Goal: Transaction & Acquisition: Purchase product/service

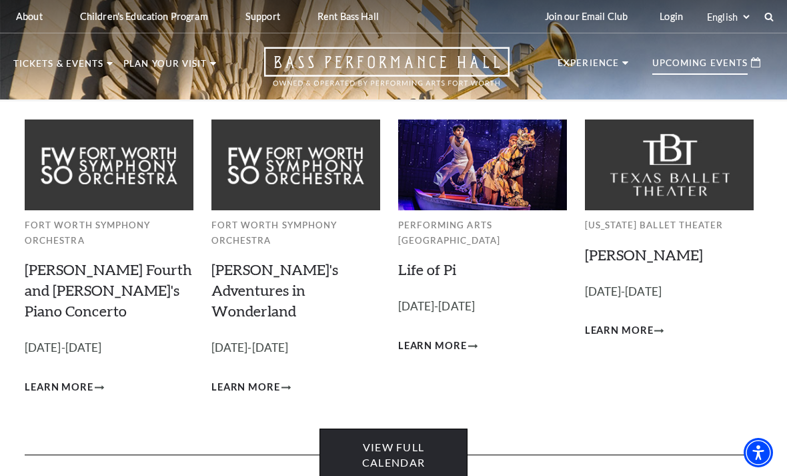
click at [429, 428] on link "View Full Calendar" at bounding box center [393, 454] width 147 height 53
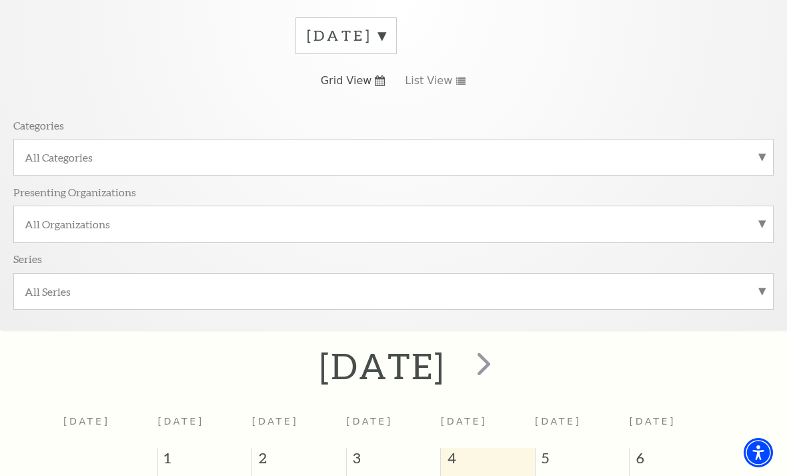
scroll to position [191, 0]
click at [503, 362] on span "next" at bounding box center [484, 365] width 38 height 38
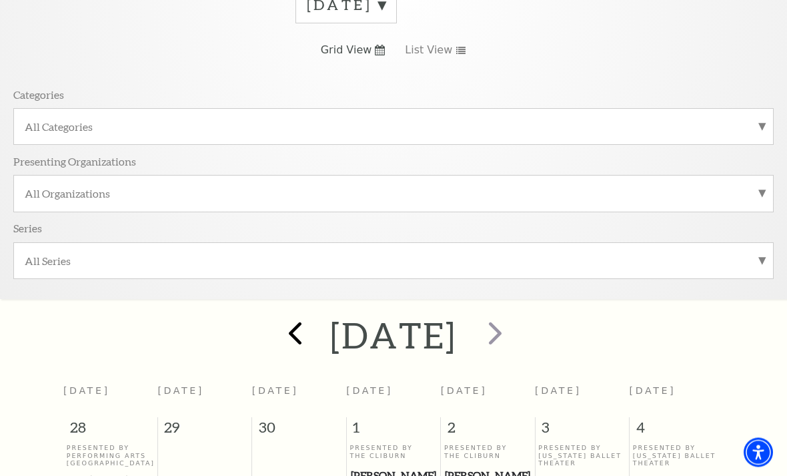
click at [276, 314] on span "prev" at bounding box center [295, 333] width 38 height 38
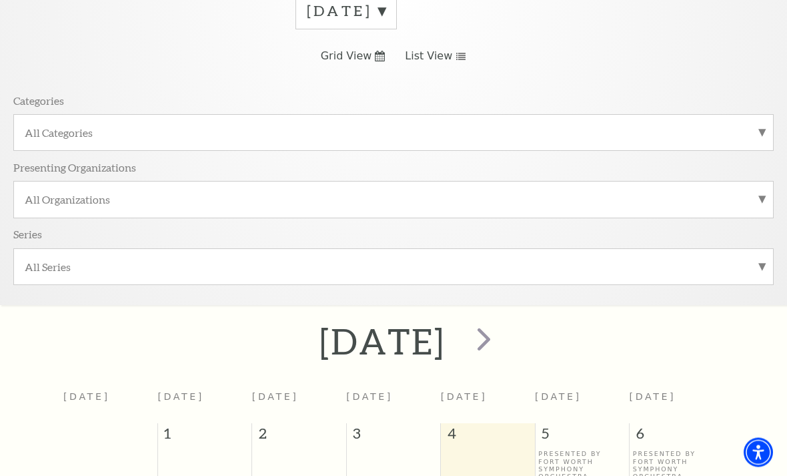
click at [447, 59] on span "List View" at bounding box center [428, 56] width 47 height 15
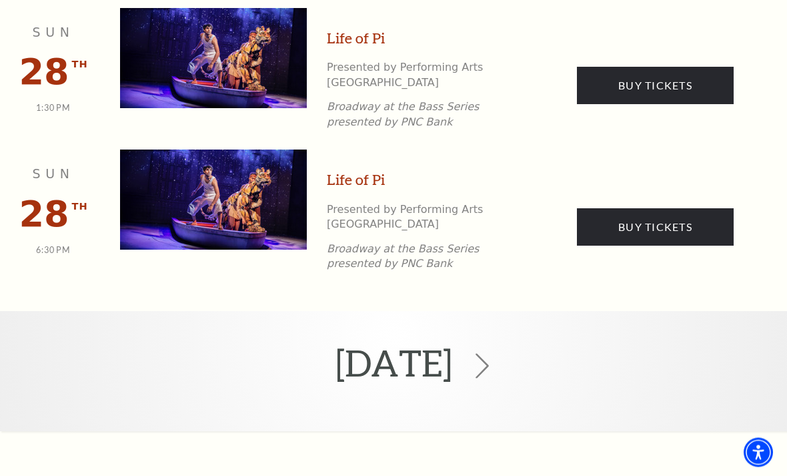
scroll to position [2499, 0]
click at [495, 354] on icon at bounding box center [482, 366] width 25 height 25
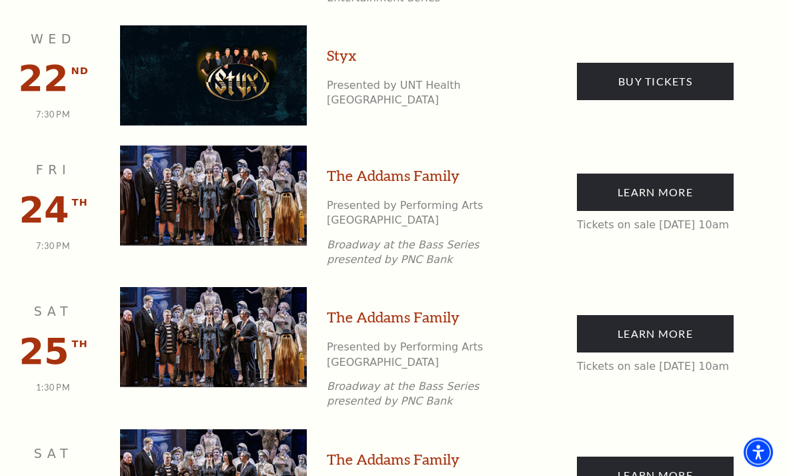
scroll to position [1547, 0]
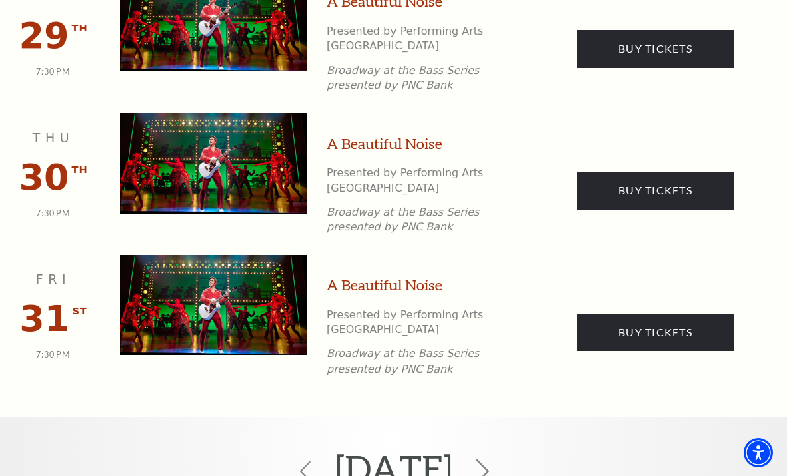
click at [495, 459] on icon at bounding box center [482, 471] width 25 height 25
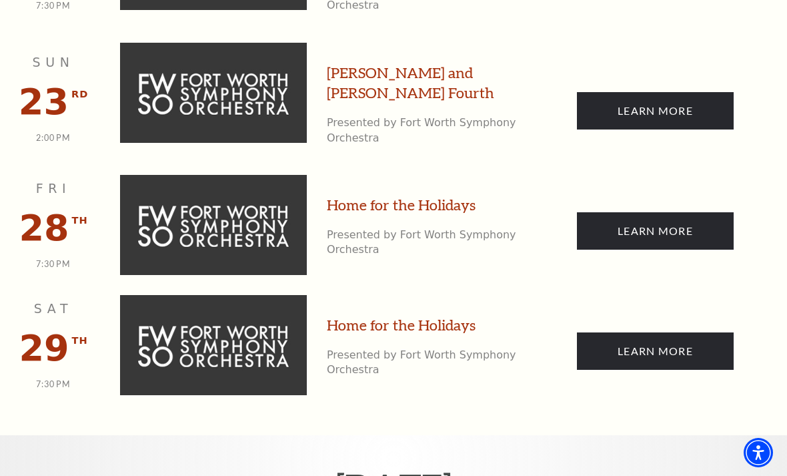
scroll to position [3437, 0]
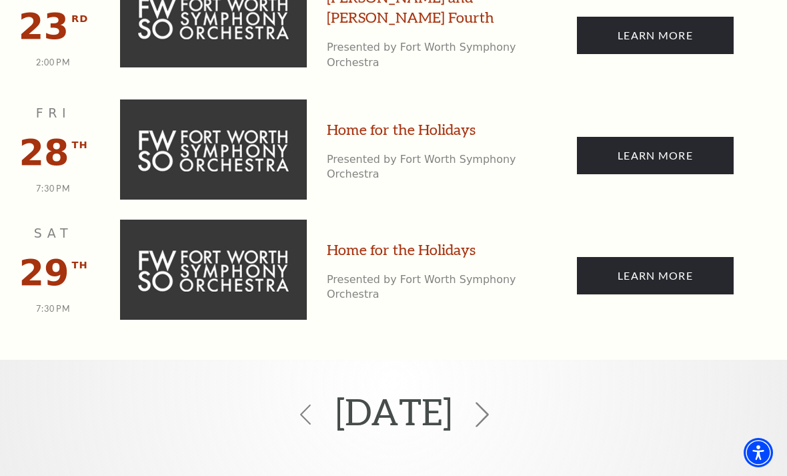
click at [489, 402] on use at bounding box center [482, 414] width 13 height 25
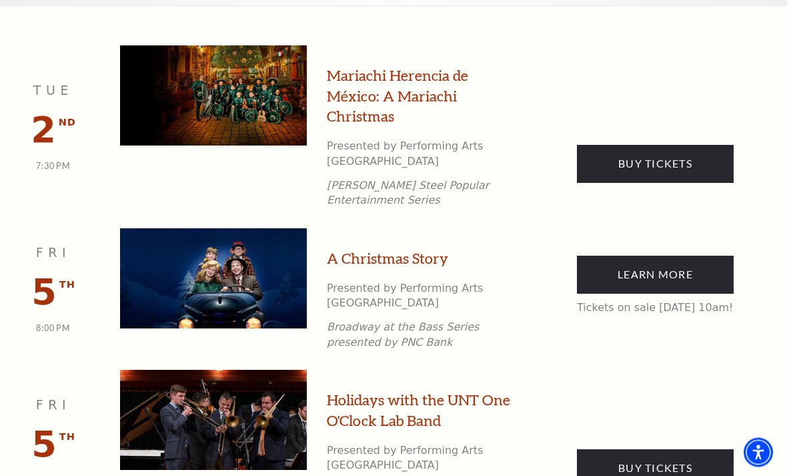
scroll to position [637, 0]
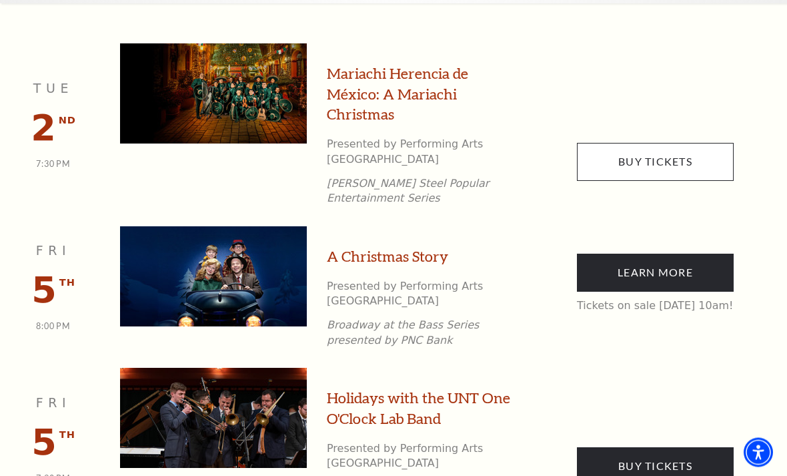
click at [655, 157] on link "Buy Tickets" at bounding box center [655, 161] width 157 height 37
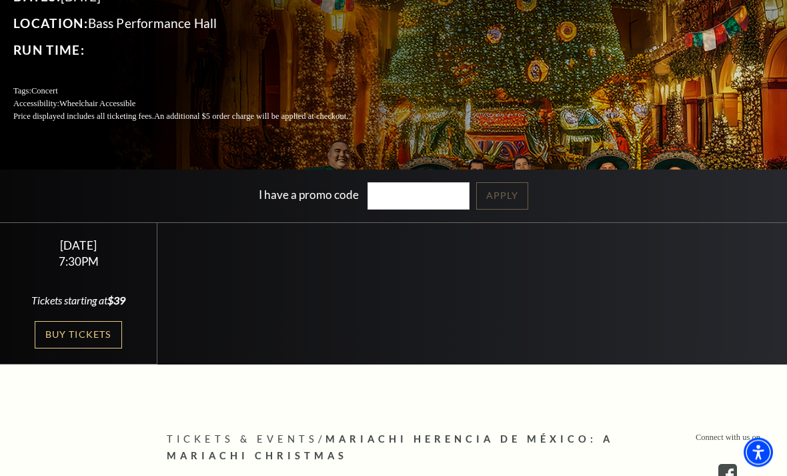
scroll to position [155, 0]
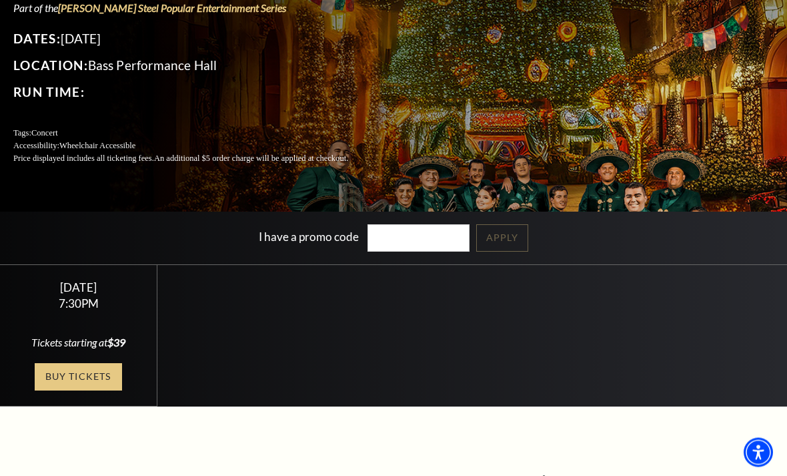
click at [93, 391] on link "Buy Tickets" at bounding box center [78, 377] width 87 height 27
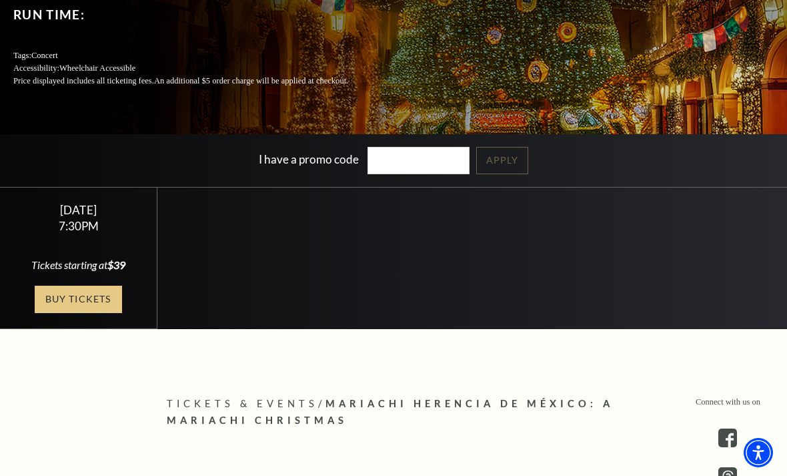
scroll to position [251, 0]
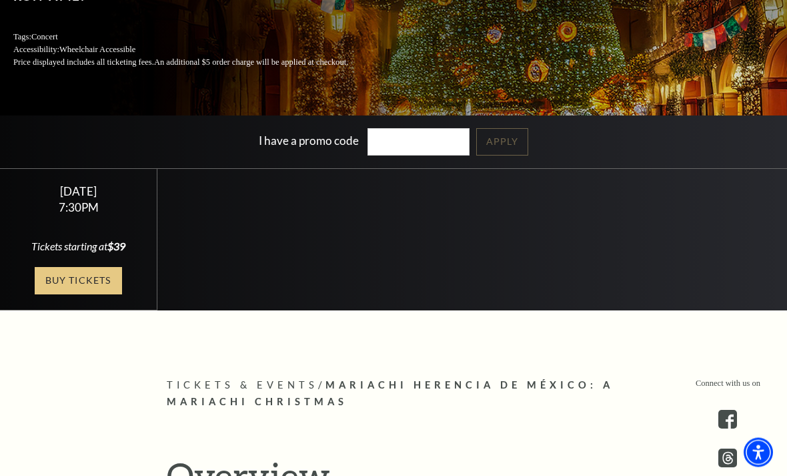
click at [93, 295] on link "Buy Tickets" at bounding box center [78, 281] width 87 height 27
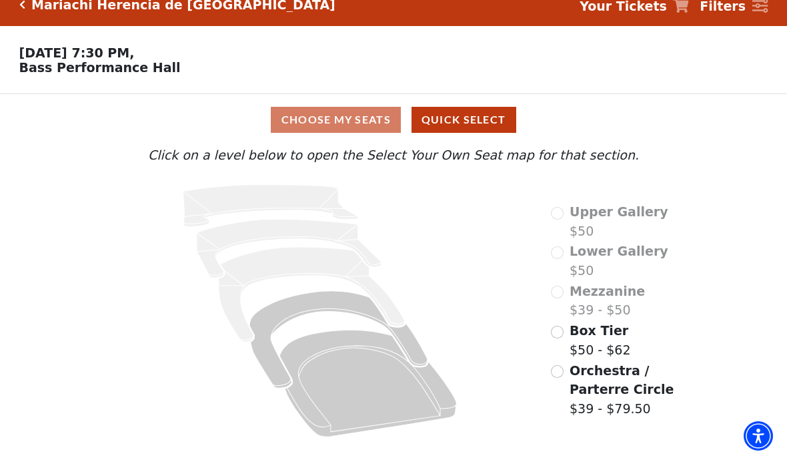
click at [563, 382] on input "Orchestra / Parterre Circle$39 - $79.50\a" at bounding box center [557, 388] width 13 height 13
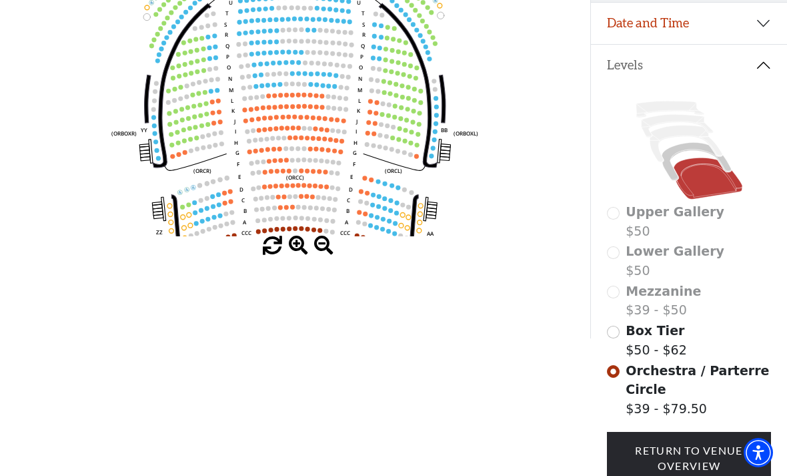
scroll to position [250, 0]
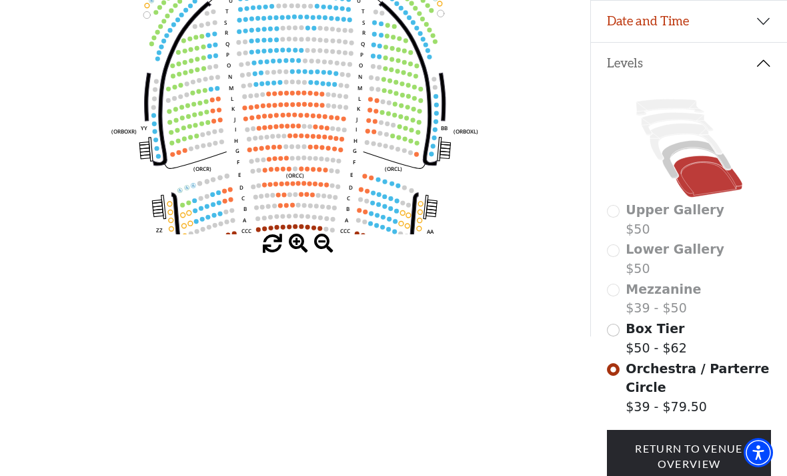
click at [615, 336] on input "Box Tier$50 - $62\a" at bounding box center [613, 330] width 13 height 13
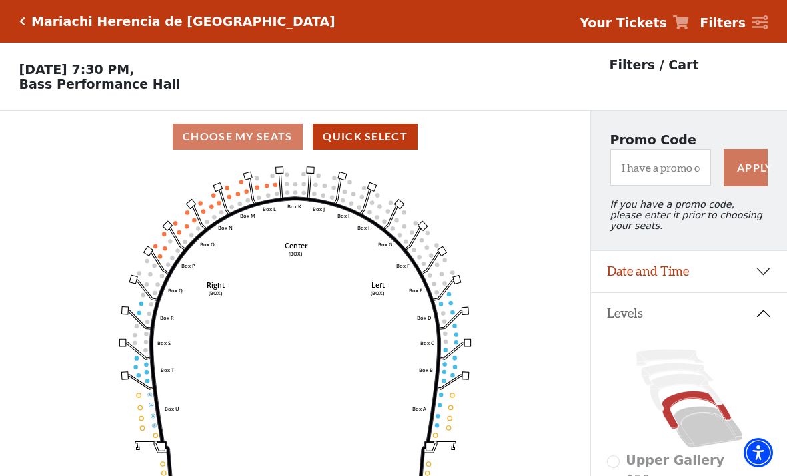
scroll to position [27, 0]
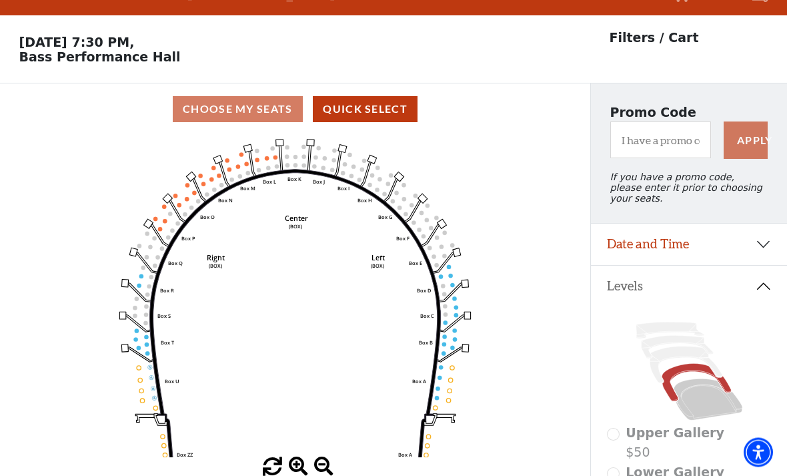
click at [272, 160] on icon "Left (BOX) Right (BOX) Center (BOX) Box ZZ Box U Box T Box S Box R Box Q Box P …" at bounding box center [295, 296] width 532 height 322
click at [276, 157] on use "Seat Selected" at bounding box center [276, 157] width 5 height 5
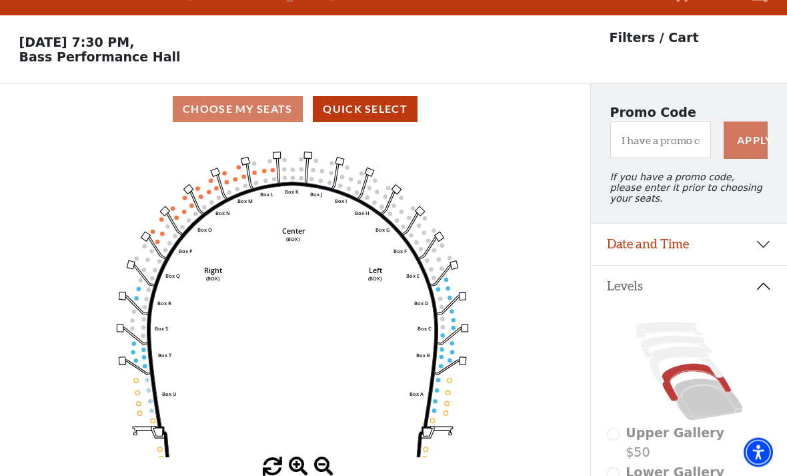
scroll to position [27, 0]
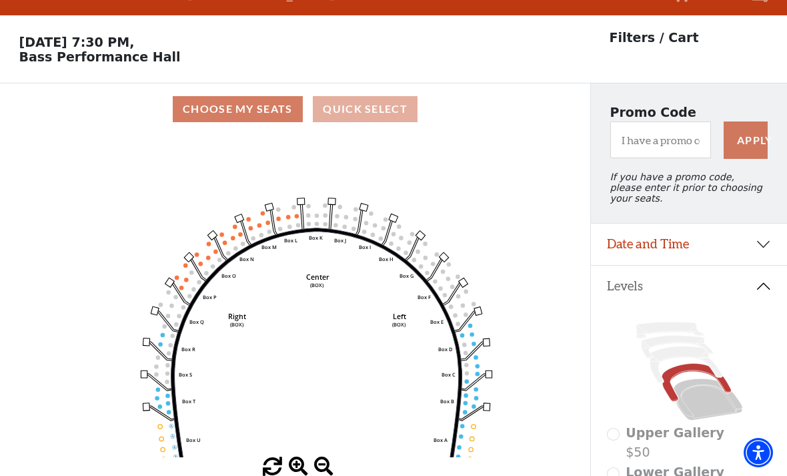
click at [346, 121] on button "Quick Select" at bounding box center [365, 109] width 105 height 26
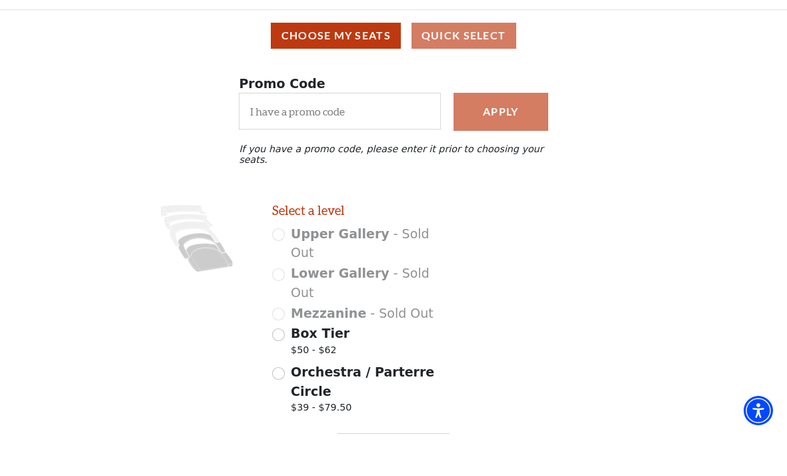
scroll to position [55, 0]
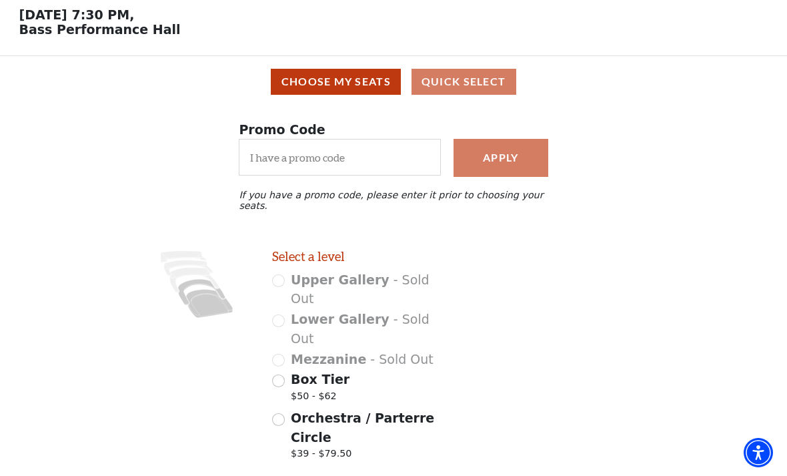
click at [281, 413] on input "Orchestra / Parterre Circle $39 - $79.50" at bounding box center [278, 419] width 13 height 13
radio input "true"
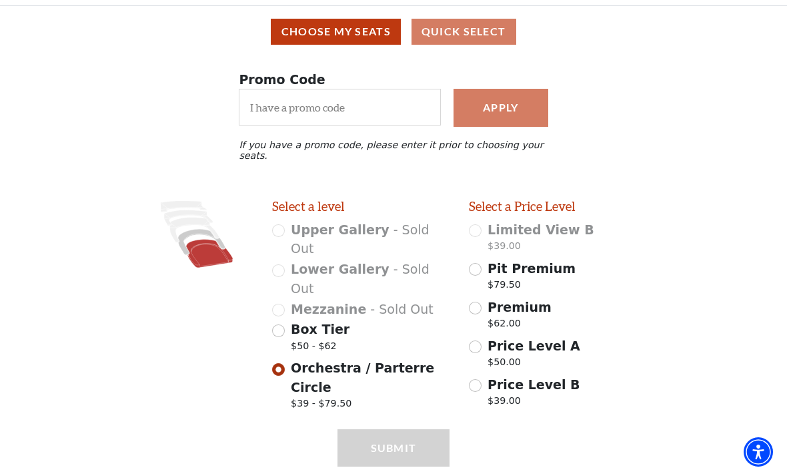
scroll to position [107, 0]
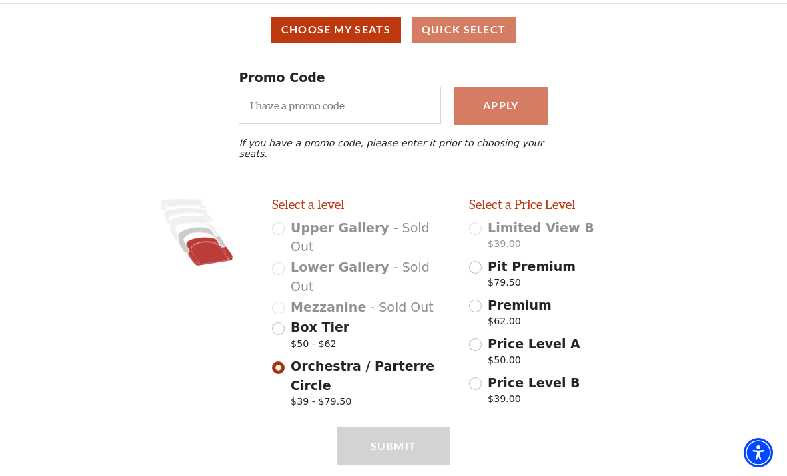
click at [484, 373] on div "Price Level B $39.00" at bounding box center [558, 391] width 178 height 37
click at [472, 377] on input "Price Level B $39.00" at bounding box center [475, 383] width 13 height 13
radio input "true"
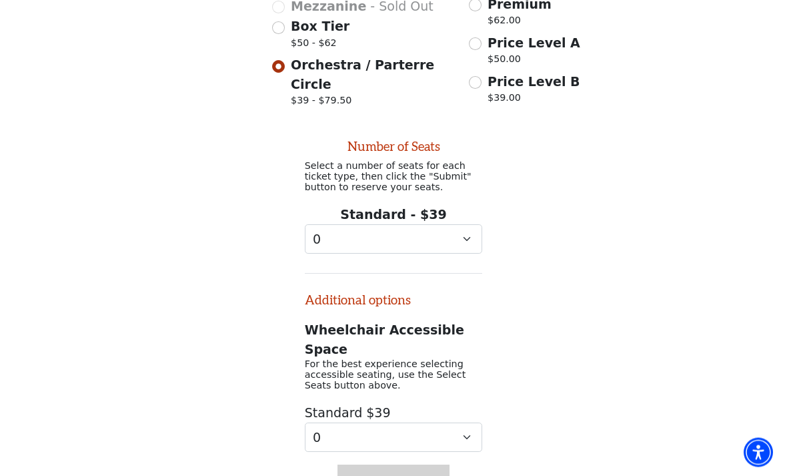
scroll to position [432, 0]
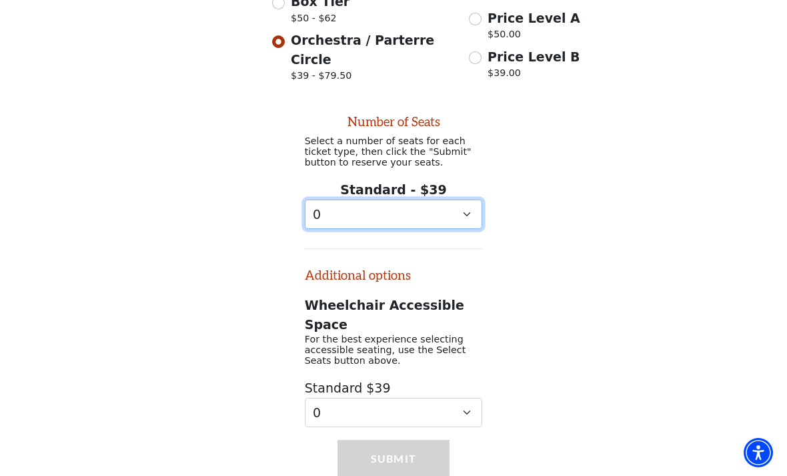
click at [470, 201] on select "0 1 2 3 4 5 6 7 8 9" at bounding box center [394, 215] width 178 height 30
select select "2"
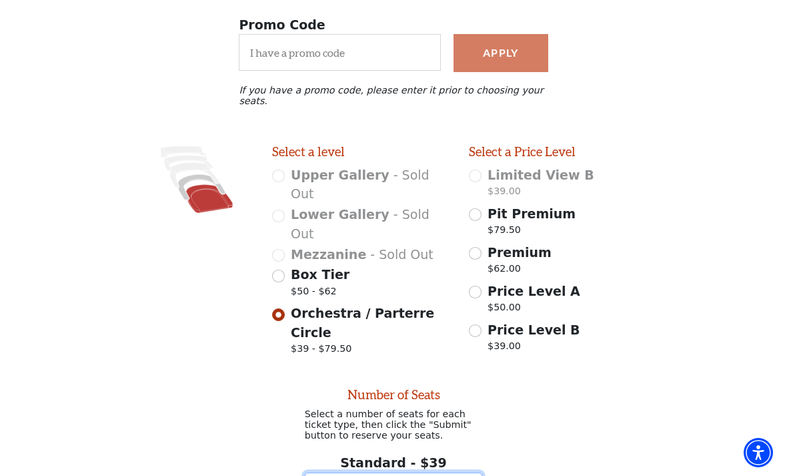
scroll to position [159, 0]
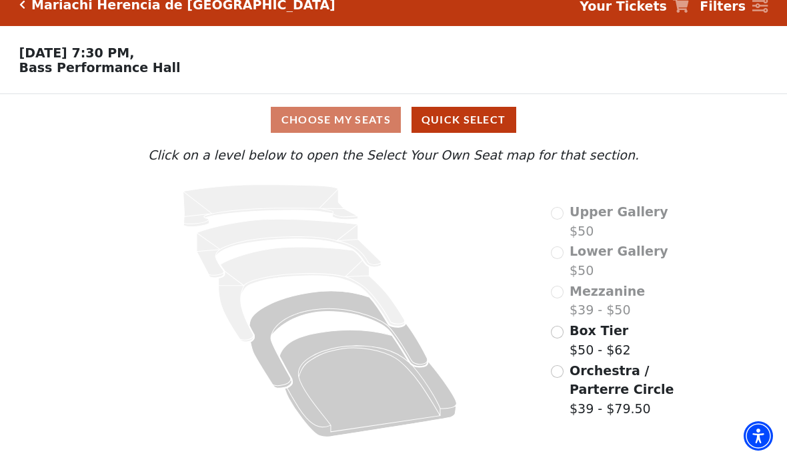
click at [560, 342] on input "Box Tier$50 - $62\a" at bounding box center [557, 348] width 13 height 13
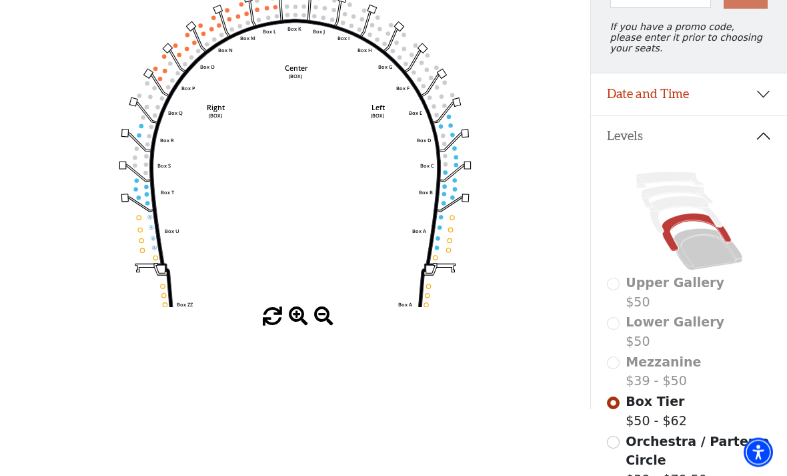
scroll to position [168, 0]
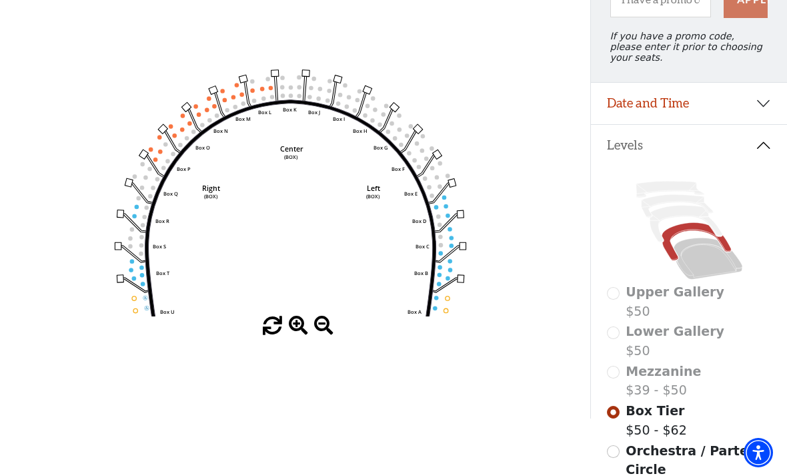
click at [300, 93] on icon "Left (BOX) Right (BOX) Center (BOX) Box ZZ Box U Box T Box S Box R Box Q Box P …" at bounding box center [295, 155] width 532 height 322
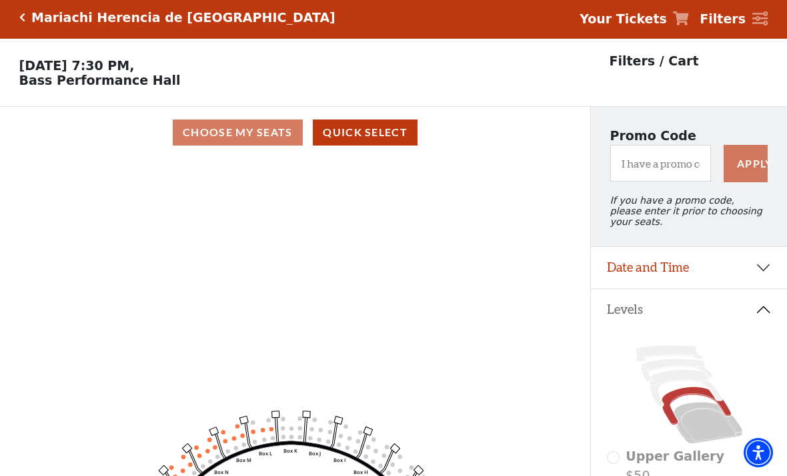
scroll to position [0, 0]
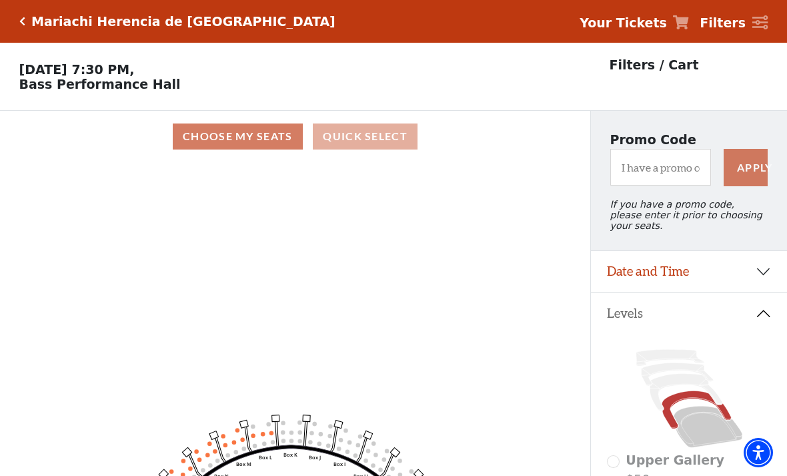
click at [366, 139] on button "Quick Select" at bounding box center [365, 136] width 105 height 26
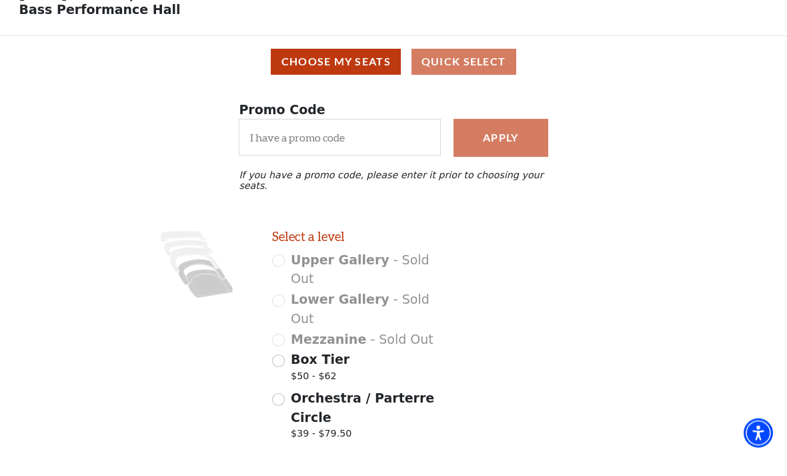
scroll to position [55, 0]
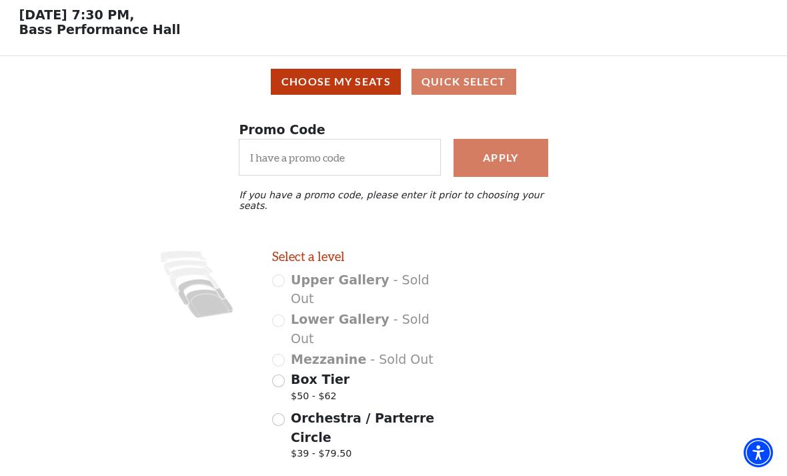
click at [284, 374] on input "Box Tier $50 - $62" at bounding box center [278, 380] width 13 height 13
radio input "true"
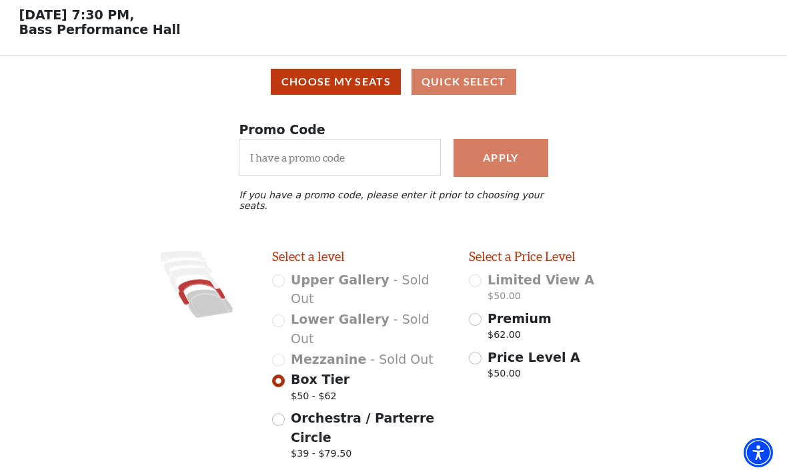
click at [476, 352] on input "Price Level A $50.00" at bounding box center [475, 358] width 13 height 13
radio input "true"
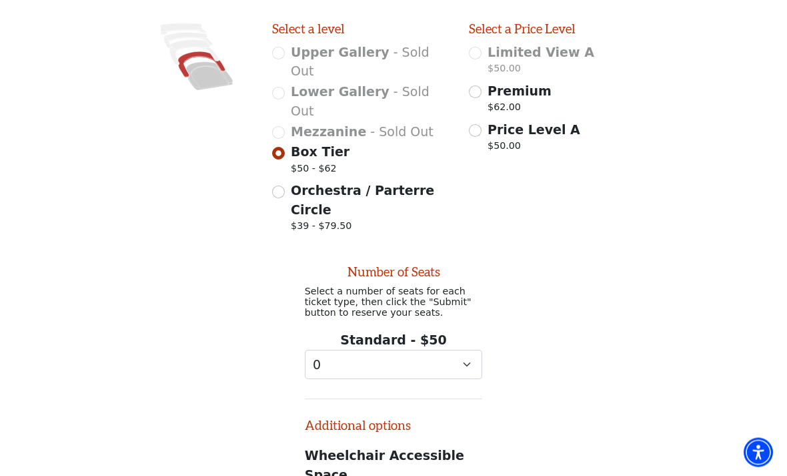
scroll to position [380, 0]
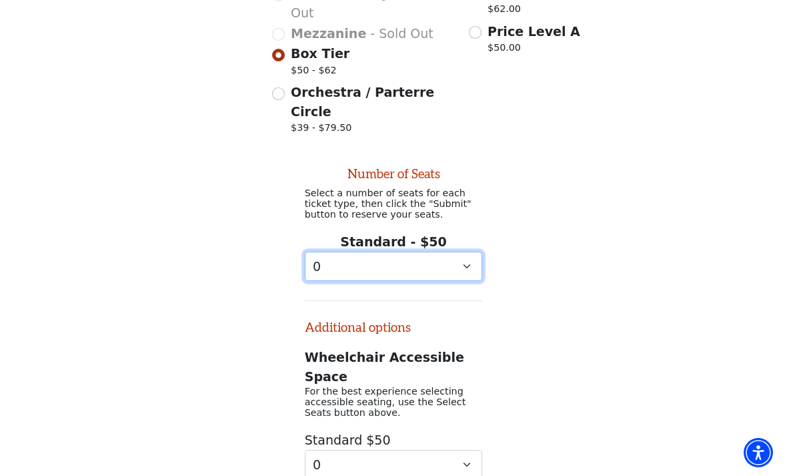
click at [454, 252] on select "0 1 2 3 4 5 6 7 8 9" at bounding box center [394, 267] width 178 height 30
select select "2"
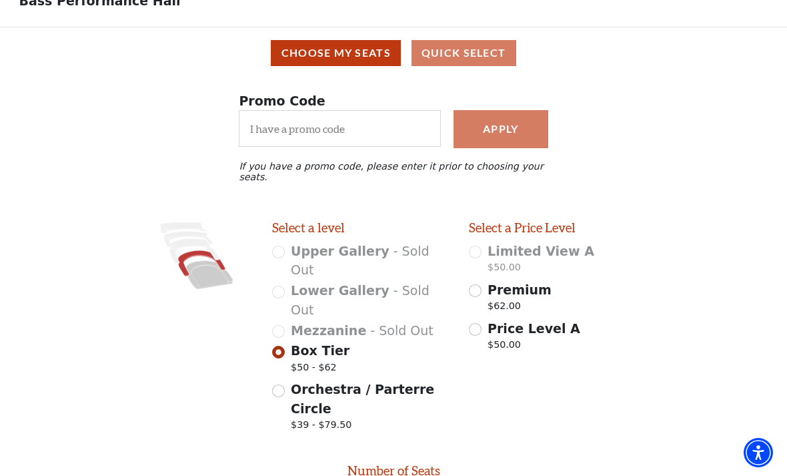
scroll to position [84, 0]
click at [455, 53] on div "Choose My Seats Quick Select" at bounding box center [393, 52] width 769 height 26
click at [207, 250] on icon at bounding box center [201, 263] width 47 height 26
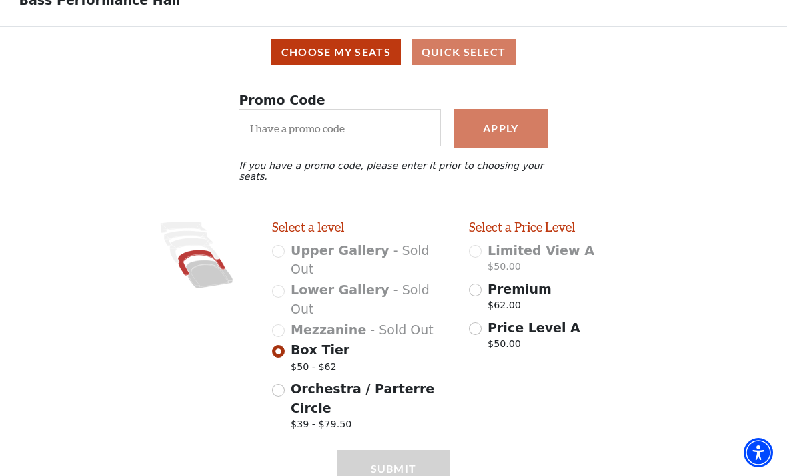
scroll to position [81, 0]
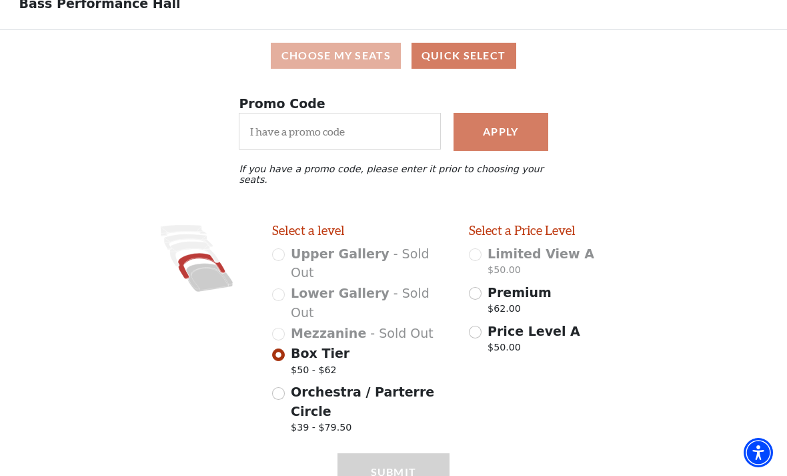
click at [360, 52] on button "Choose My Seats" at bounding box center [336, 56] width 130 height 26
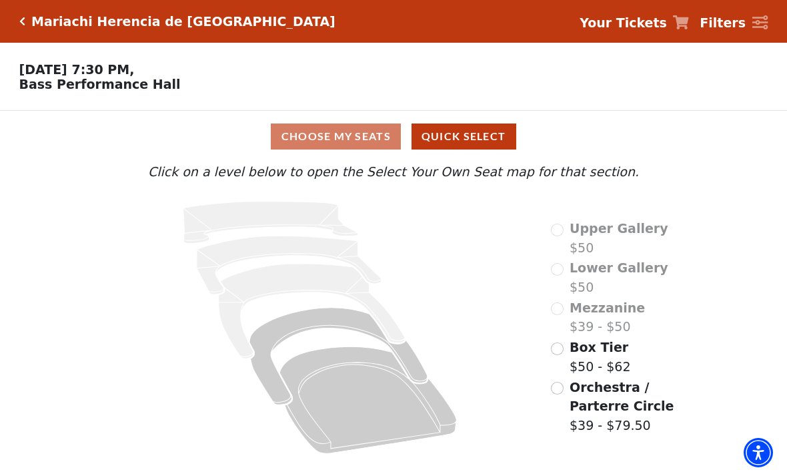
scroll to position [0, 0]
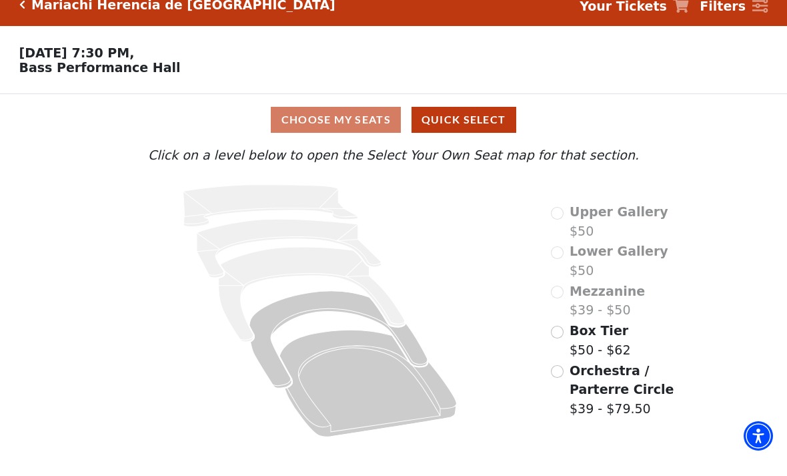
click at [555, 342] on input "Box Tier$50 - $62\a" at bounding box center [557, 348] width 13 height 13
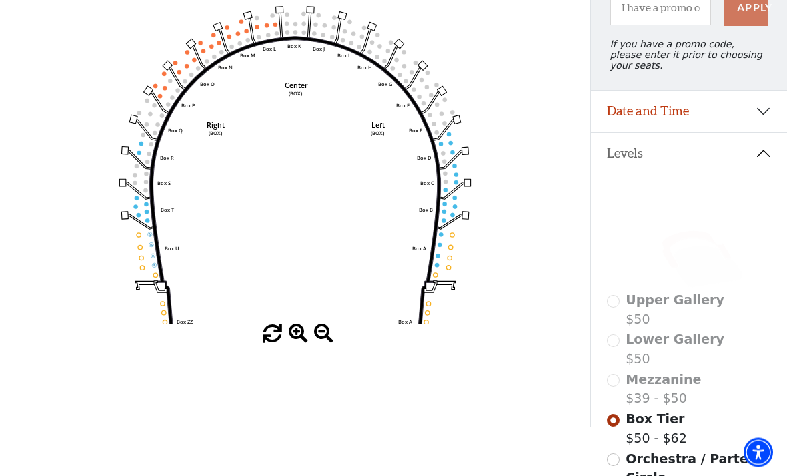
scroll to position [161, 0]
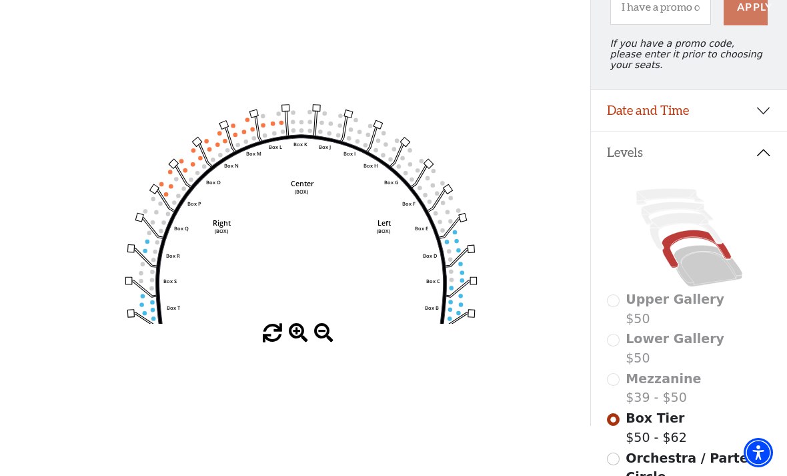
click at [280, 124] on circle at bounding box center [282, 122] width 4 height 4
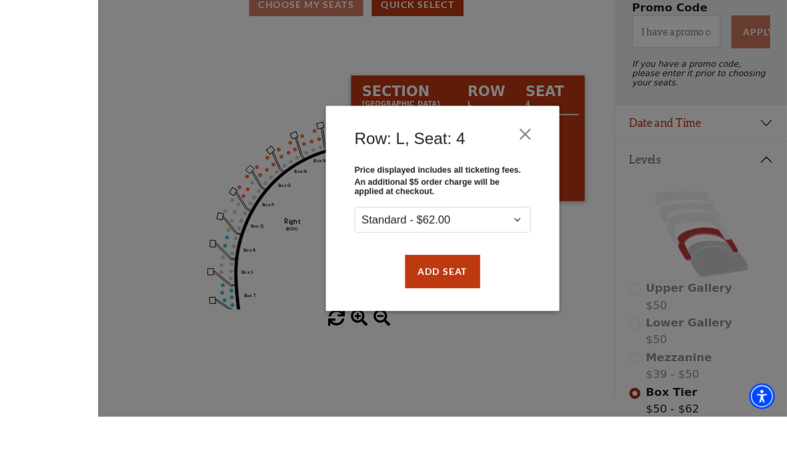
scroll to position [168, 0]
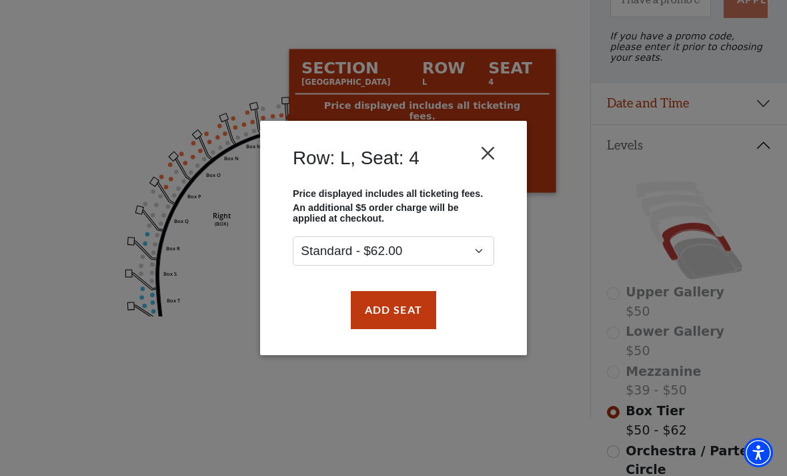
click at [489, 145] on button "Close" at bounding box center [488, 153] width 25 height 25
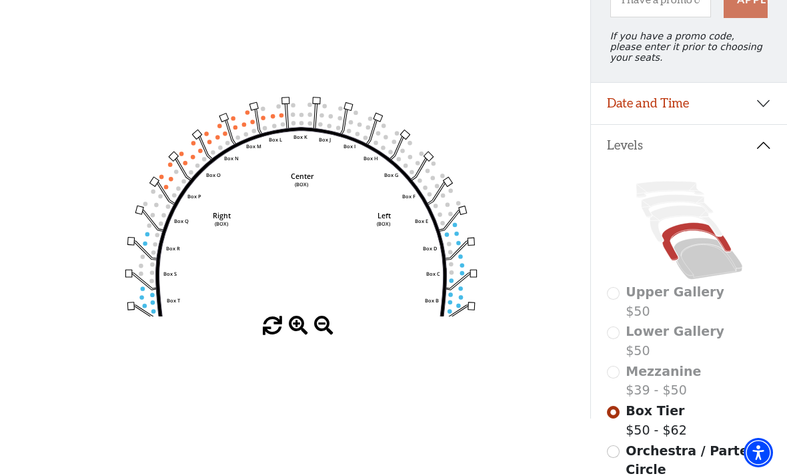
click at [454, 237] on icon "Left (BOX) Right (BOX) Center (BOX) Box ZZ Box U Box T Box S Box R Box Q Box P …" at bounding box center [295, 155] width 532 height 322
click at [454, 231] on icon "Left (BOX) Right (BOX) Center (BOX) Box ZZ Box U Box T Box S Box R Box Q Box P …" at bounding box center [295, 155] width 532 height 322
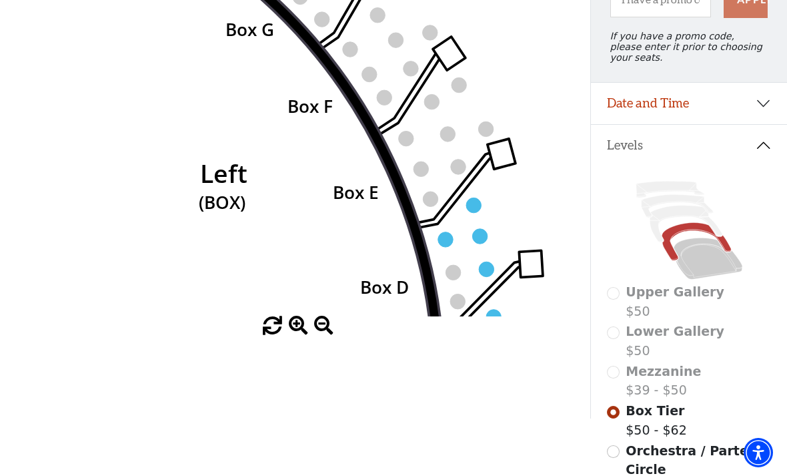
click at [452, 240] on circle at bounding box center [445, 239] width 15 height 15
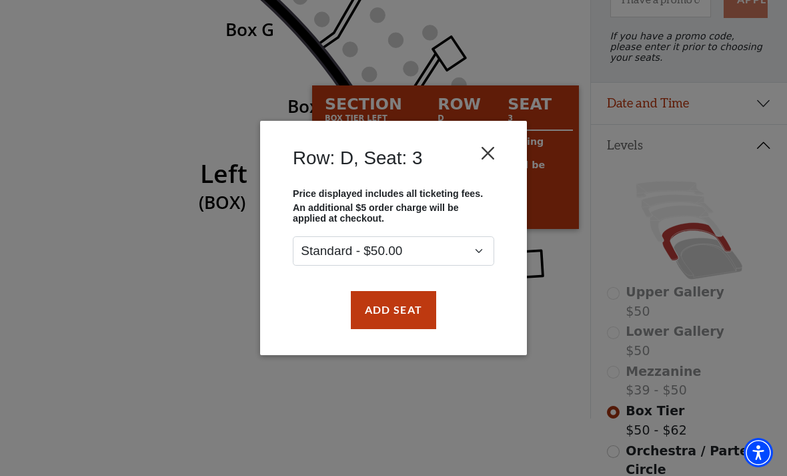
click at [500, 147] on button "Close" at bounding box center [488, 153] width 25 height 25
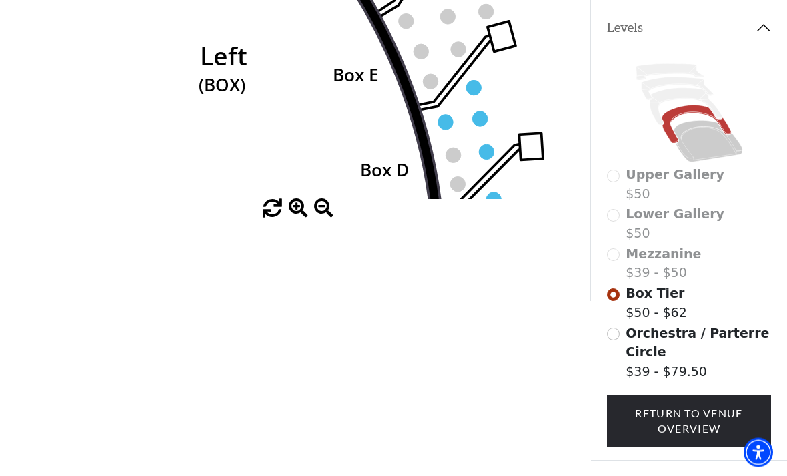
scroll to position [286, 0]
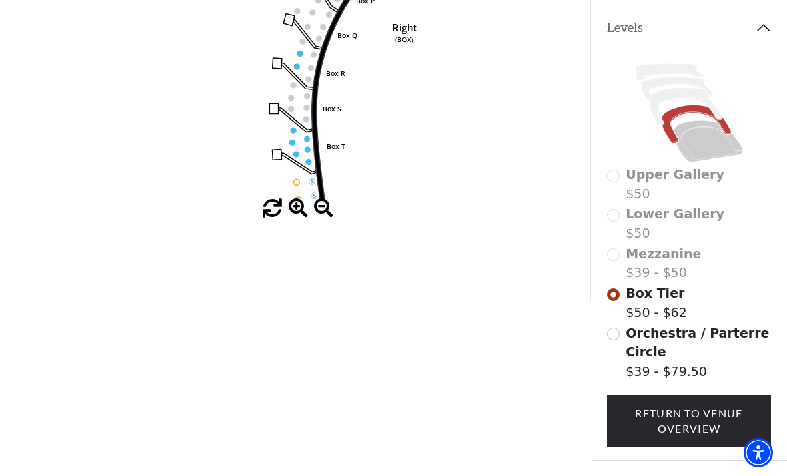
click at [309, 139] on circle at bounding box center [307, 138] width 6 height 6
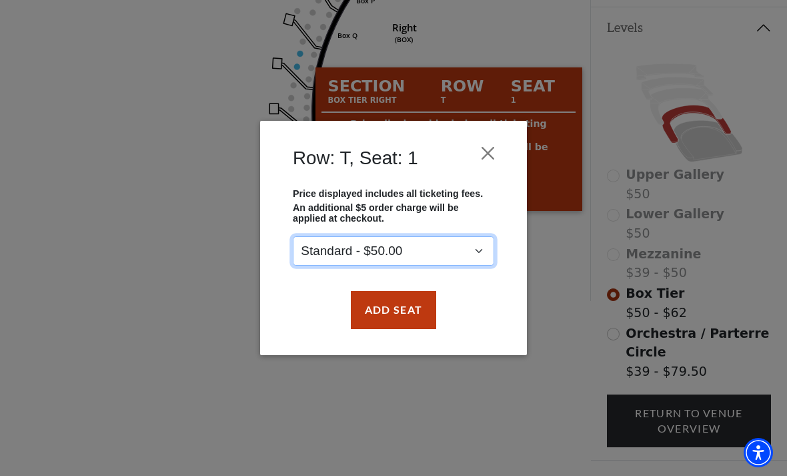
click at [455, 248] on select "Standard - $50.00" at bounding box center [394, 251] width 202 height 30
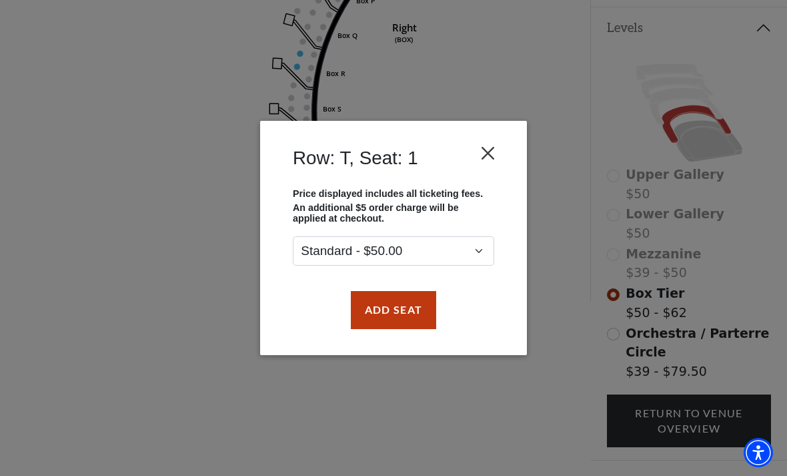
click at [496, 141] on button "Close" at bounding box center [488, 153] width 25 height 25
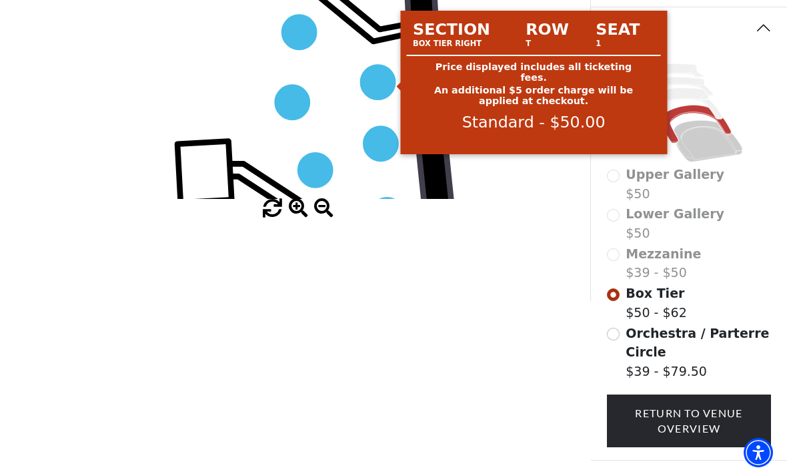
click at [379, 83] on circle at bounding box center [378, 82] width 35 height 35
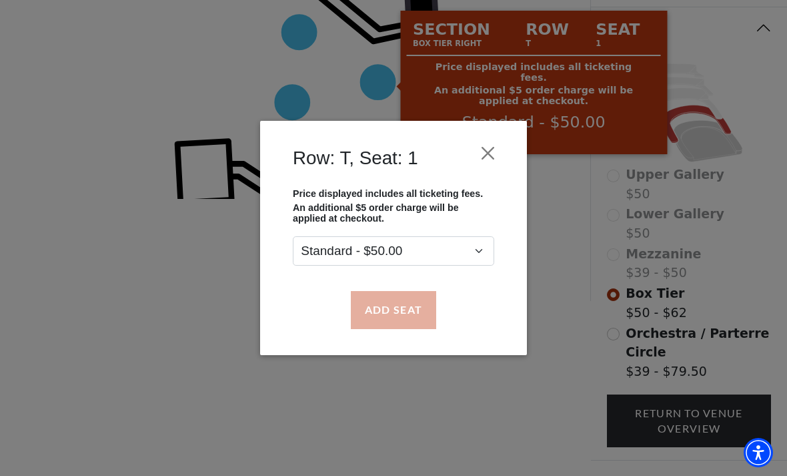
click at [405, 314] on button "Add Seat" at bounding box center [393, 309] width 85 height 37
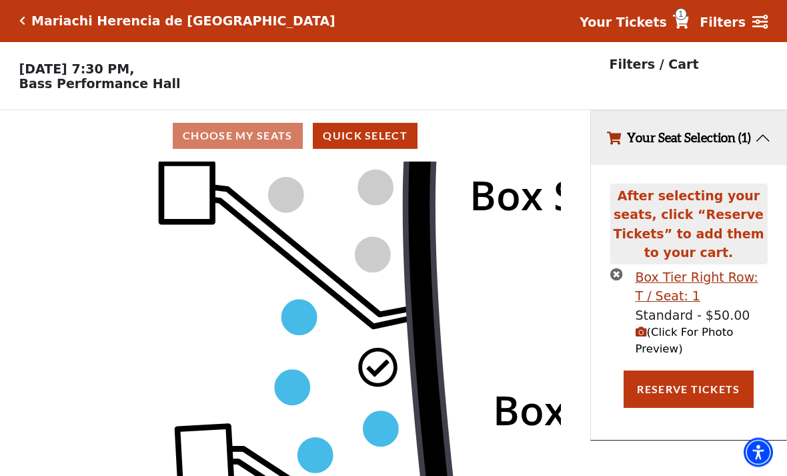
scroll to position [0, 0]
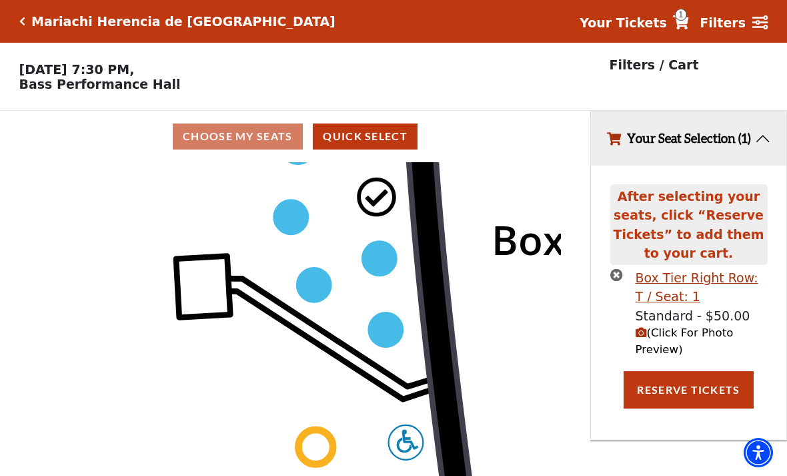
click at [384, 268] on circle at bounding box center [379, 258] width 35 height 35
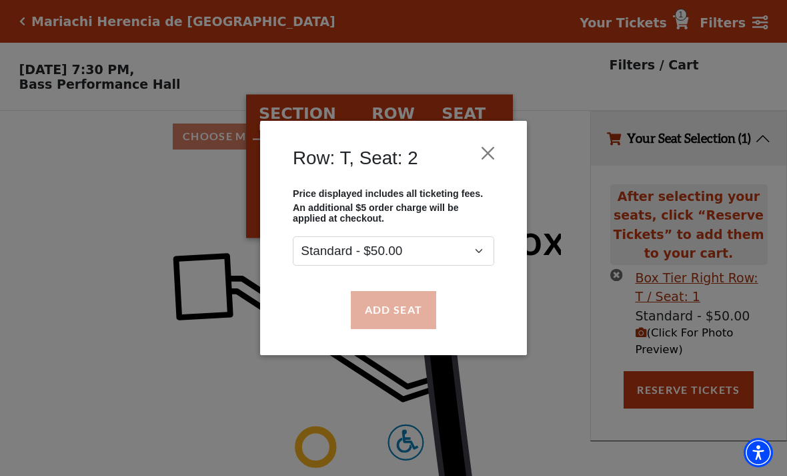
click at [416, 311] on button "Add Seat" at bounding box center [393, 309] width 85 height 37
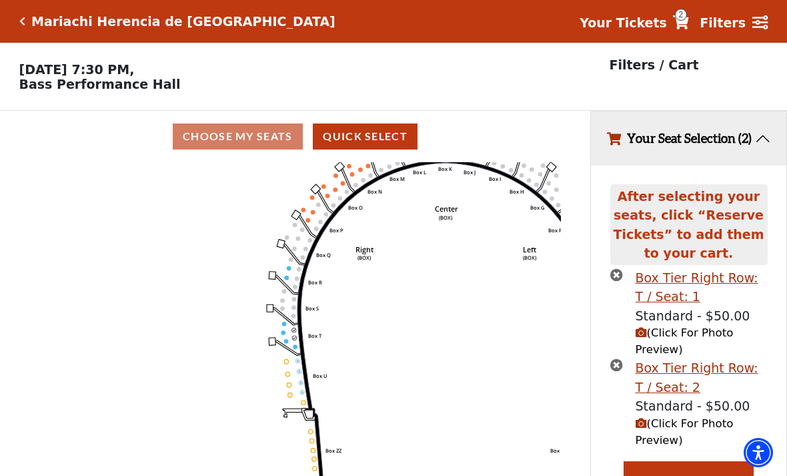
click at [705, 352] on span "(Click For Photo Preview)" at bounding box center [685, 340] width 98 height 29
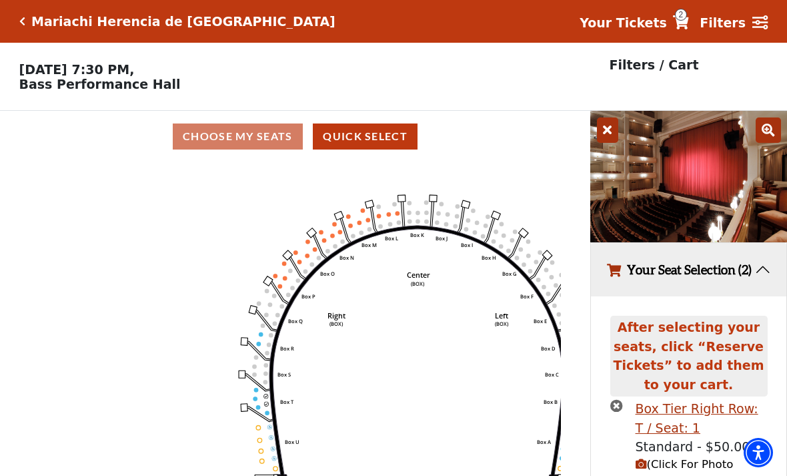
click at [396, 206] on circle at bounding box center [395, 204] width 4 height 4
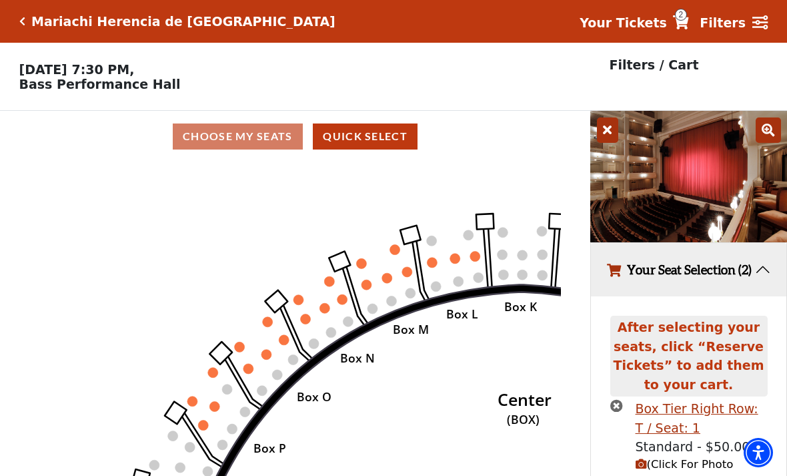
click at [456, 257] on circle at bounding box center [455, 258] width 10 height 10
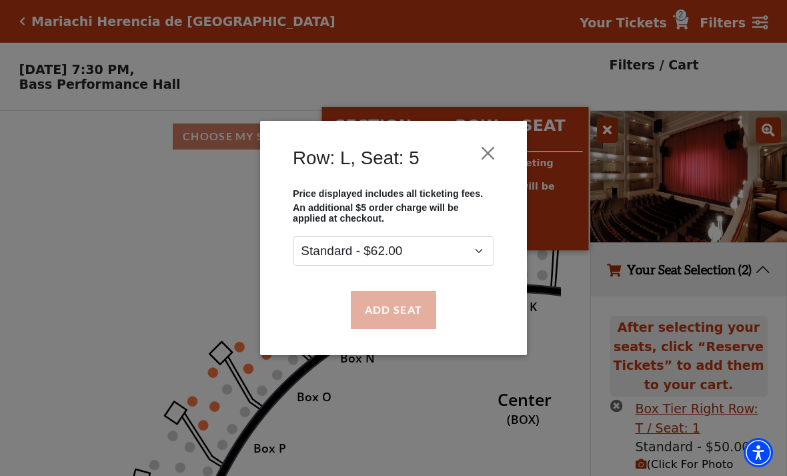
click at [408, 312] on button "Add Seat" at bounding box center [393, 309] width 85 height 37
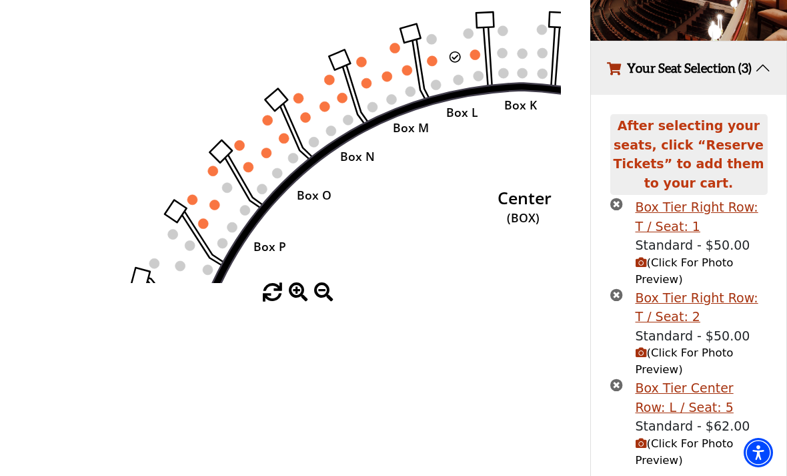
scroll to position [210, 0]
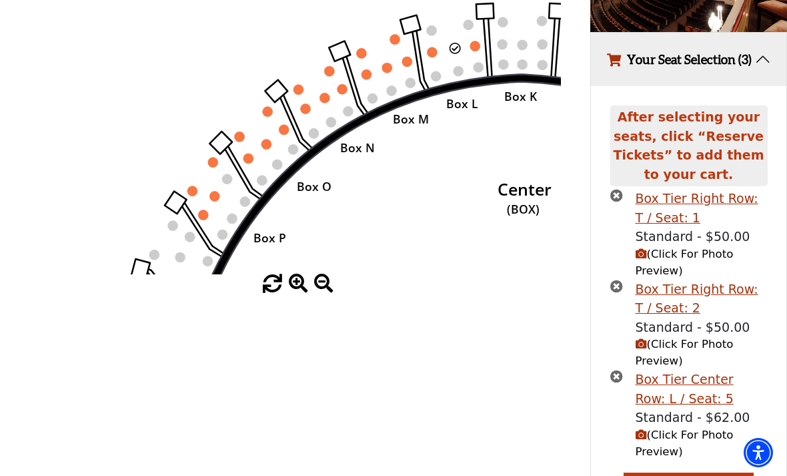
click at [687, 442] on span "(Click For Photo Preview)" at bounding box center [685, 442] width 98 height 29
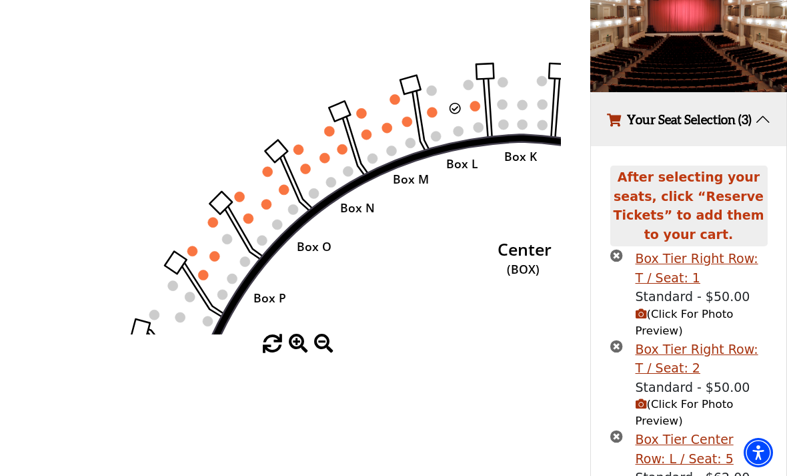
scroll to position [208, 0]
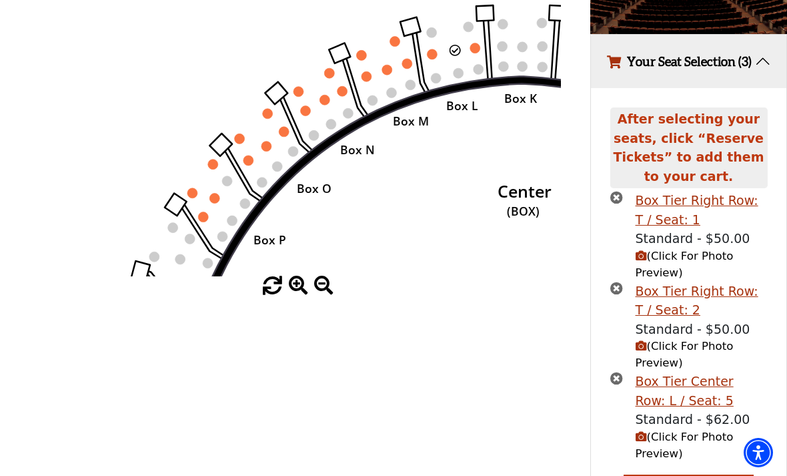
click at [622, 382] on icon "times-circle" at bounding box center [617, 378] width 13 height 13
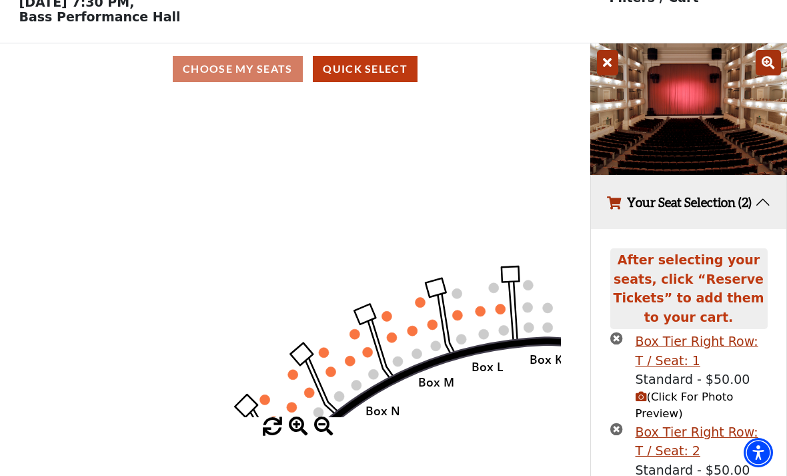
scroll to position [0, 0]
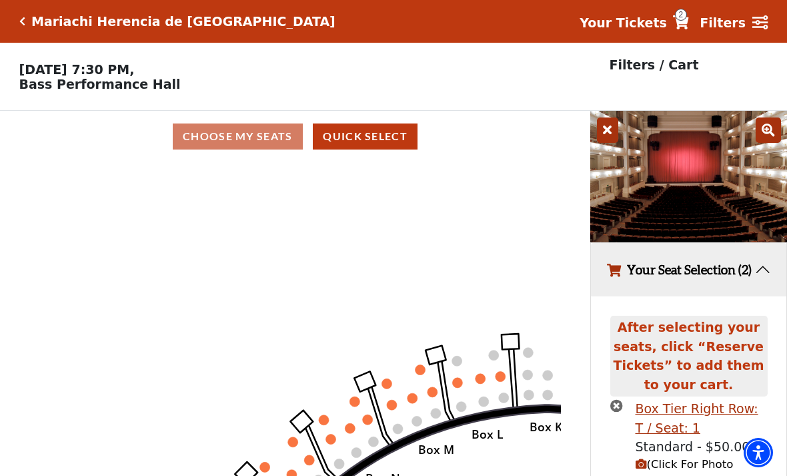
click at [23, 20] on icon "Click here to go back to filters" at bounding box center [22, 21] width 6 height 9
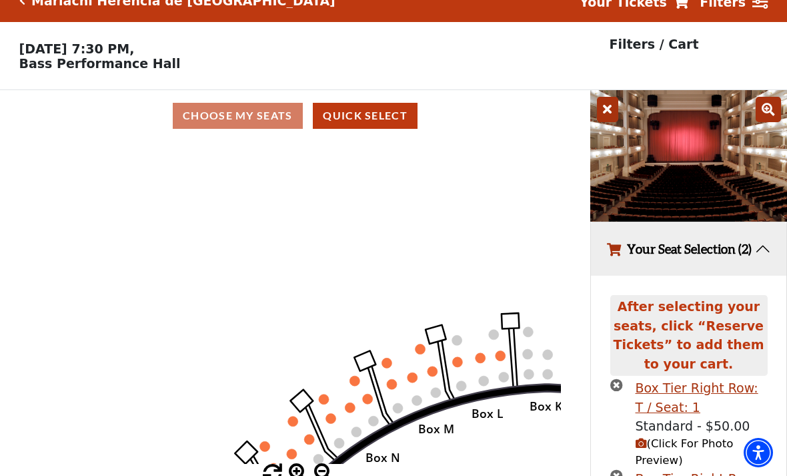
scroll to position [21, 0]
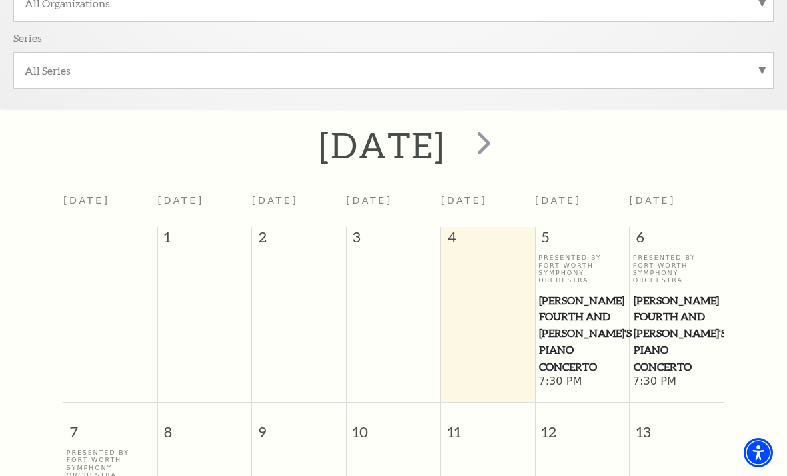
scroll to position [406, 0]
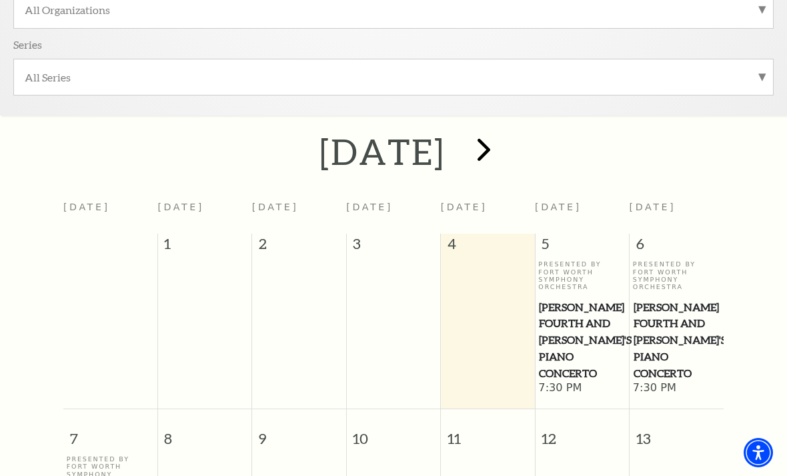
click at [503, 151] on span "next" at bounding box center [484, 149] width 38 height 38
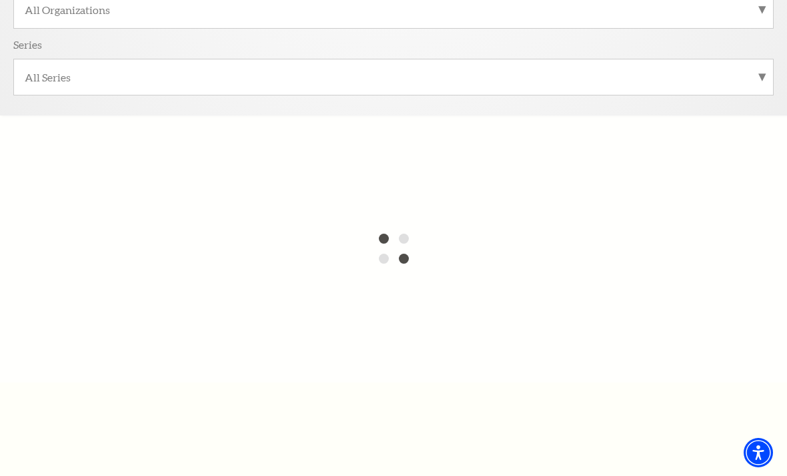
click at [552, 149] on div at bounding box center [393, 248] width 787 height 267
click at [548, 149] on div at bounding box center [393, 248] width 787 height 267
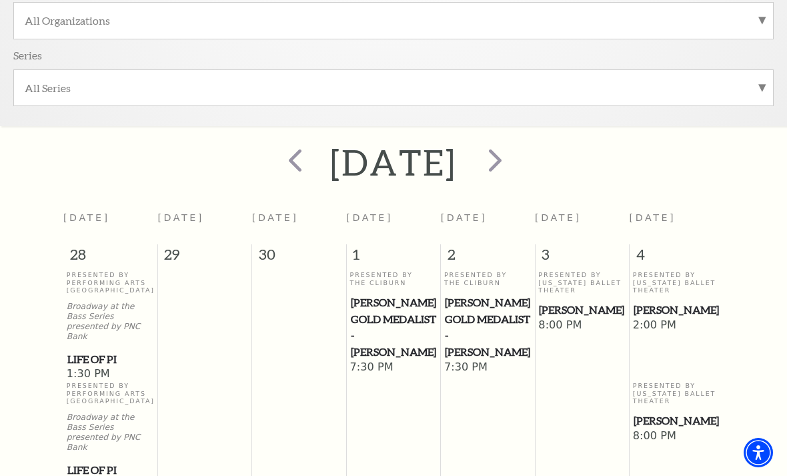
scroll to position [399, 0]
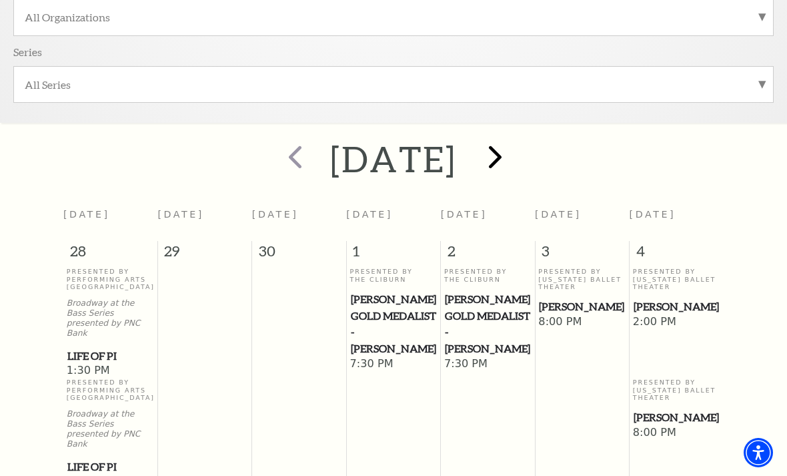
click at [514, 153] on span "next" at bounding box center [495, 156] width 38 height 38
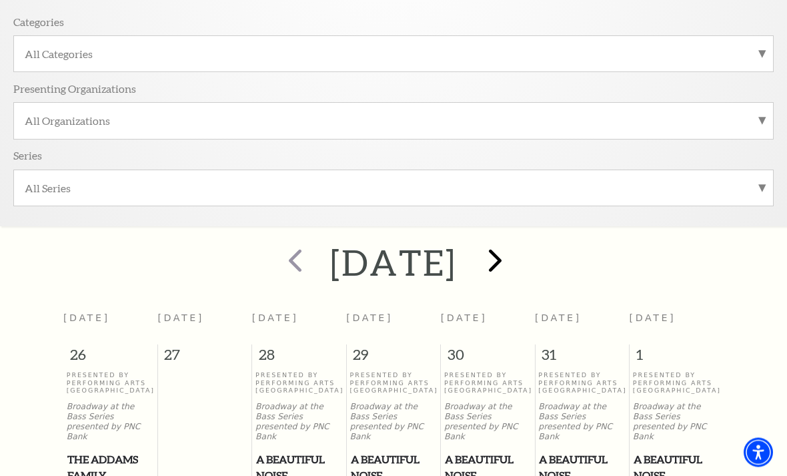
click at [514, 255] on span "next" at bounding box center [495, 261] width 38 height 38
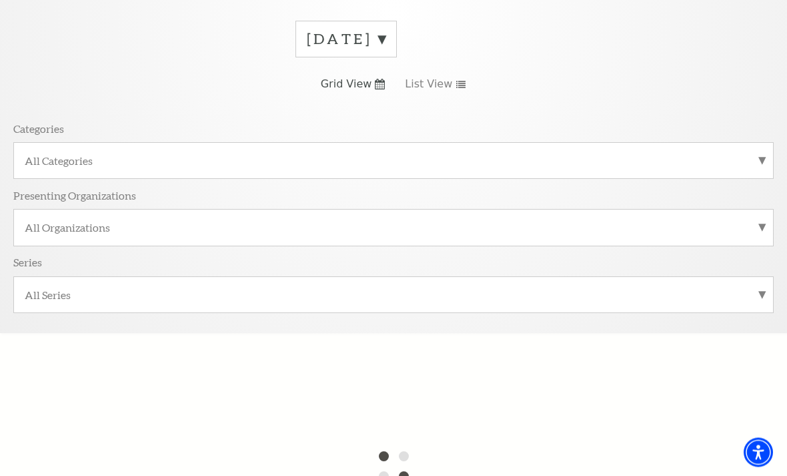
scroll to position [186, 0]
click at [435, 91] on span "List View" at bounding box center [428, 86] width 47 height 15
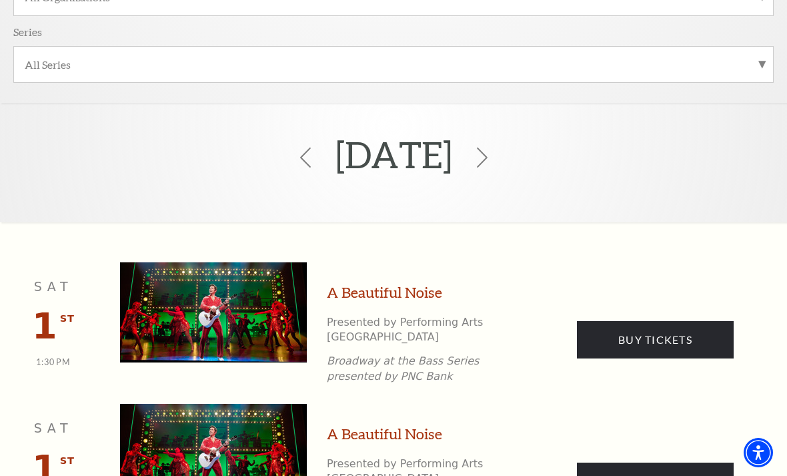
scroll to position [444, 0]
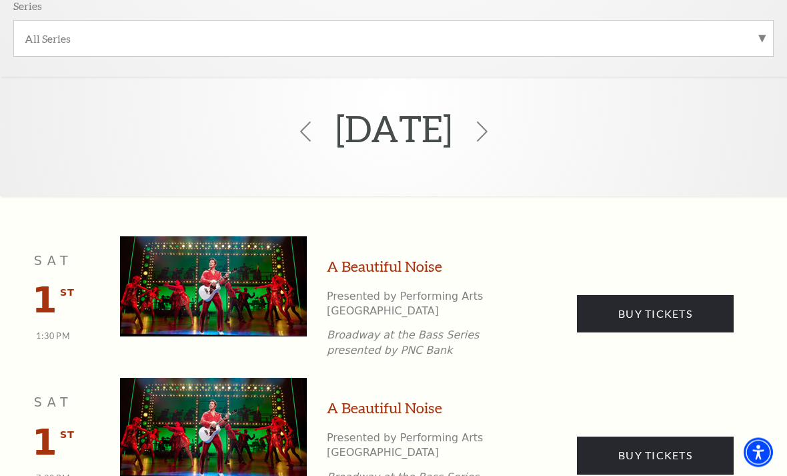
click at [539, 125] on div "[DATE]" at bounding box center [393, 131] width 787 height 89
click at [495, 130] on icon at bounding box center [482, 131] width 25 height 25
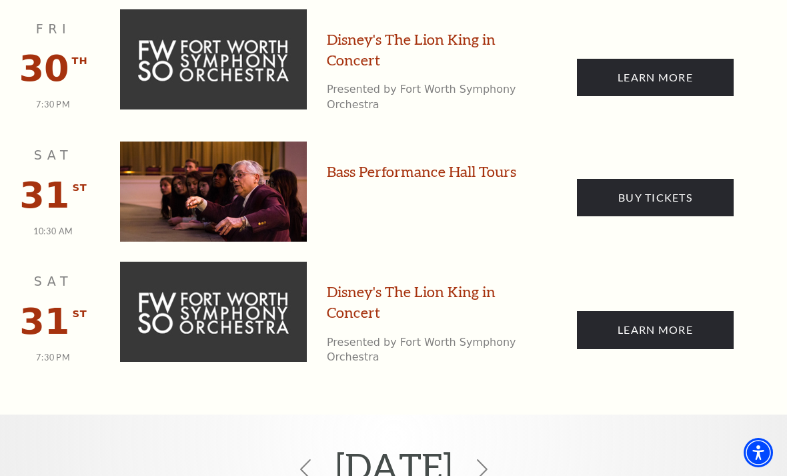
scroll to position [2030, 0]
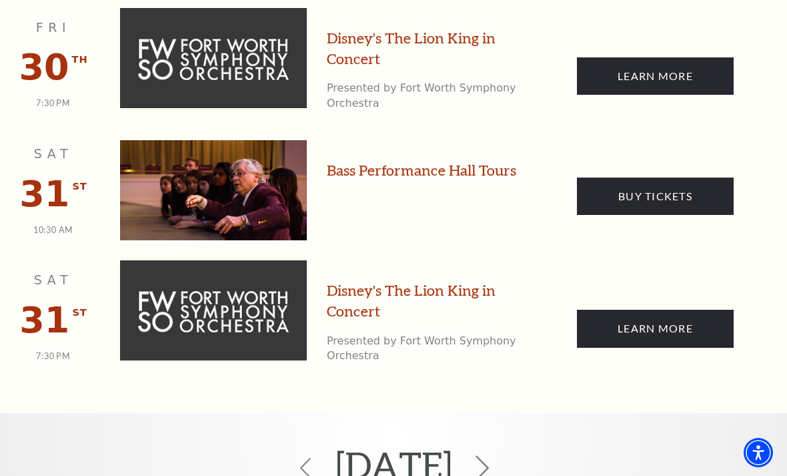
click at [495, 455] on icon at bounding box center [482, 467] width 25 height 25
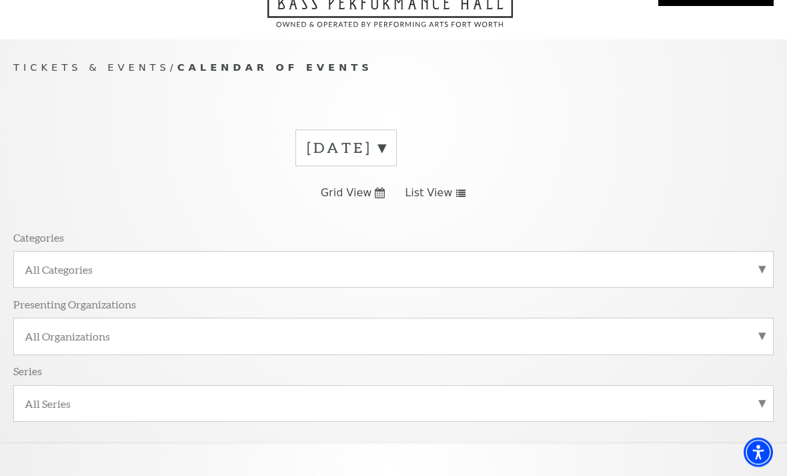
scroll to position [0, 0]
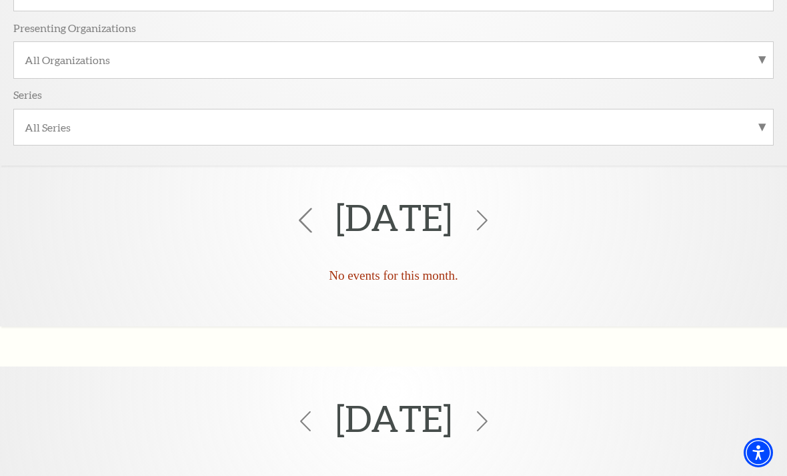
click at [293, 214] on icon at bounding box center [305, 220] width 25 height 25
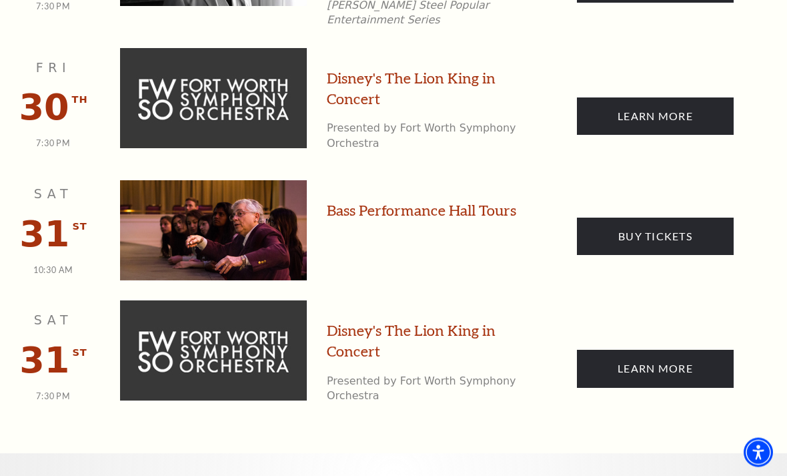
scroll to position [2006, 0]
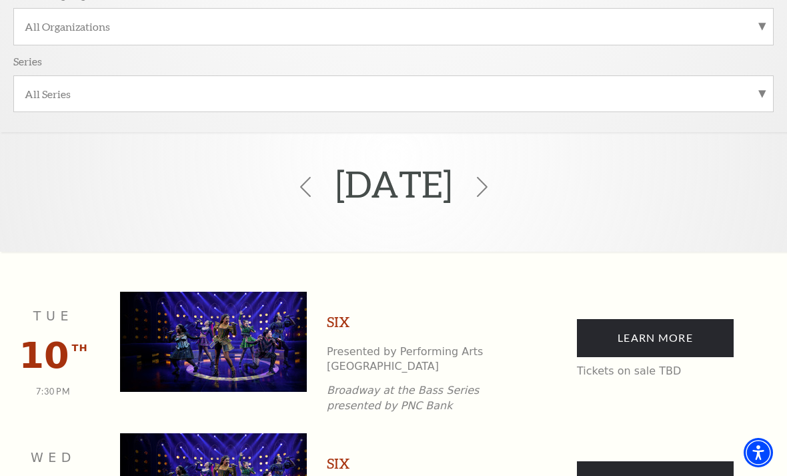
scroll to position [0, 0]
